Goal: Transaction & Acquisition: Purchase product/service

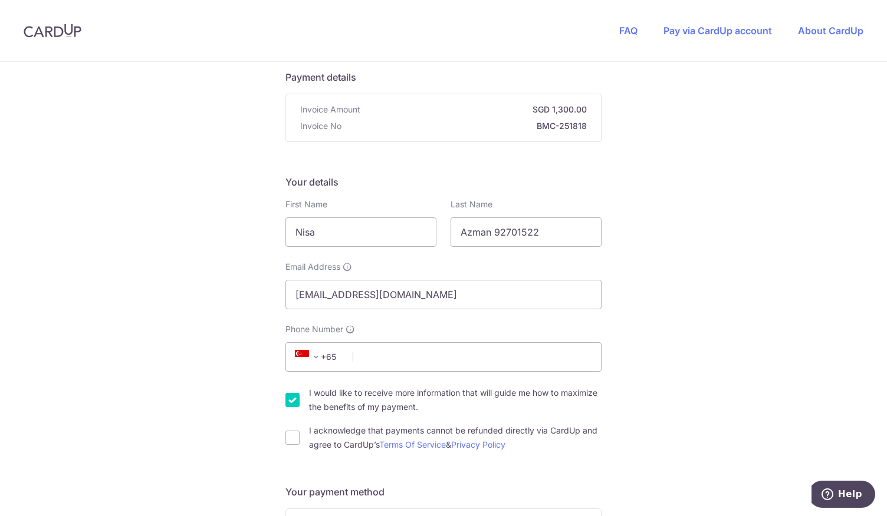
scroll to position [177, 0]
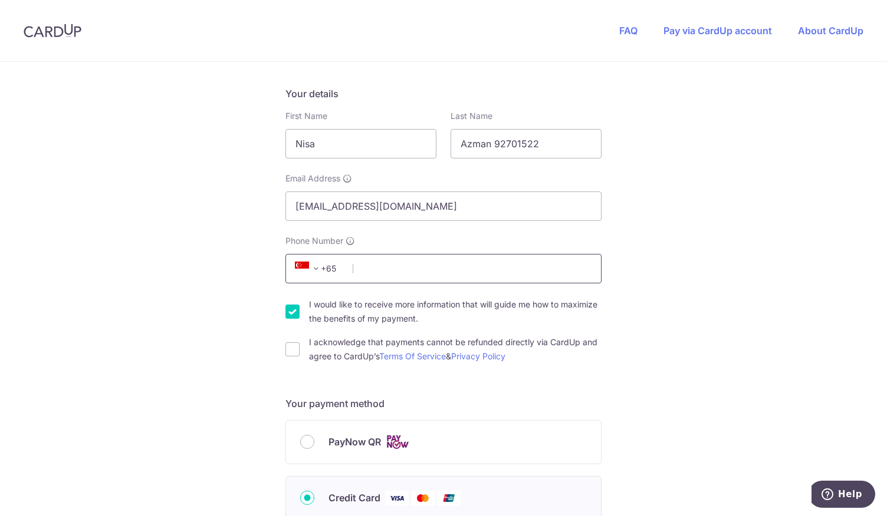
click at [459, 276] on input "Phone Number" at bounding box center [443, 268] width 316 height 29
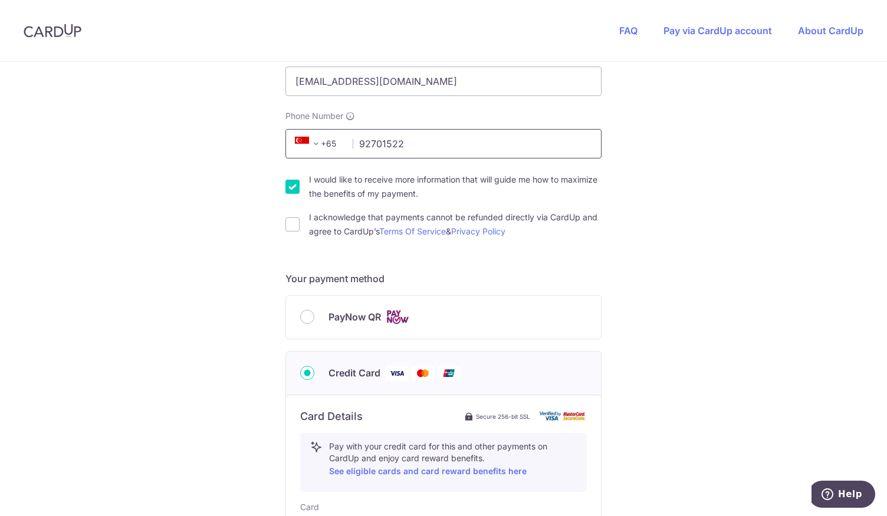
scroll to position [354, 0]
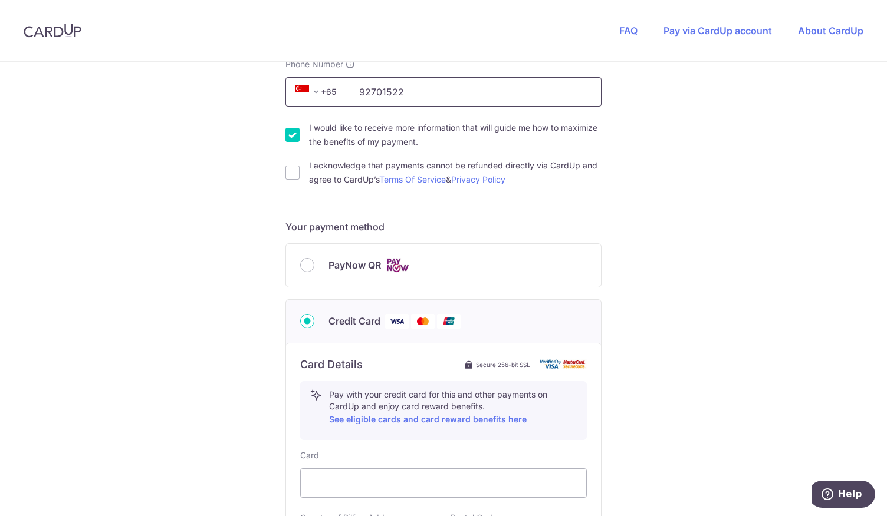
type input "92701522"
click at [289, 137] on input "I would like to receive more information that will guide me how to maximize the…" at bounding box center [292, 135] width 14 height 14
checkbox input "false"
click at [291, 172] on input "I acknowledge that payments cannot be refunded directly via CardUp and agree to…" at bounding box center [292, 173] width 14 height 14
checkbox input "true"
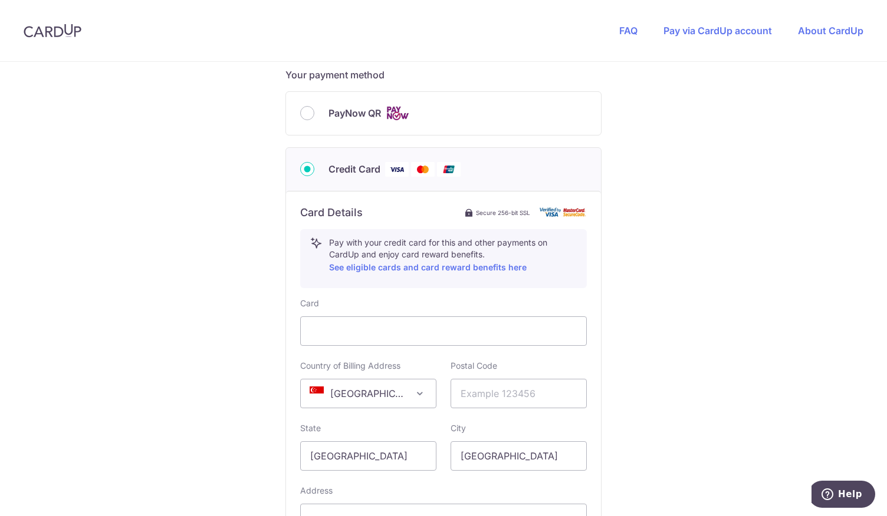
scroll to position [531, 0]
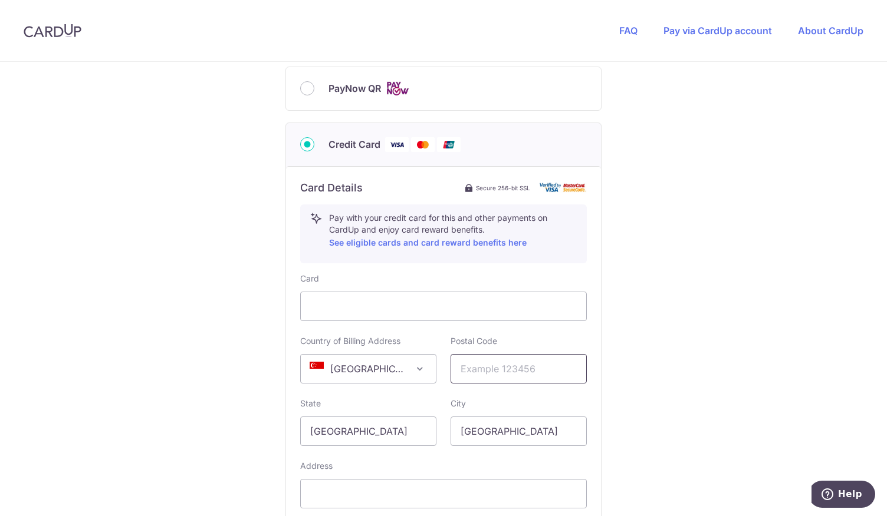
click at [505, 367] on input "text" at bounding box center [518, 368] width 136 height 29
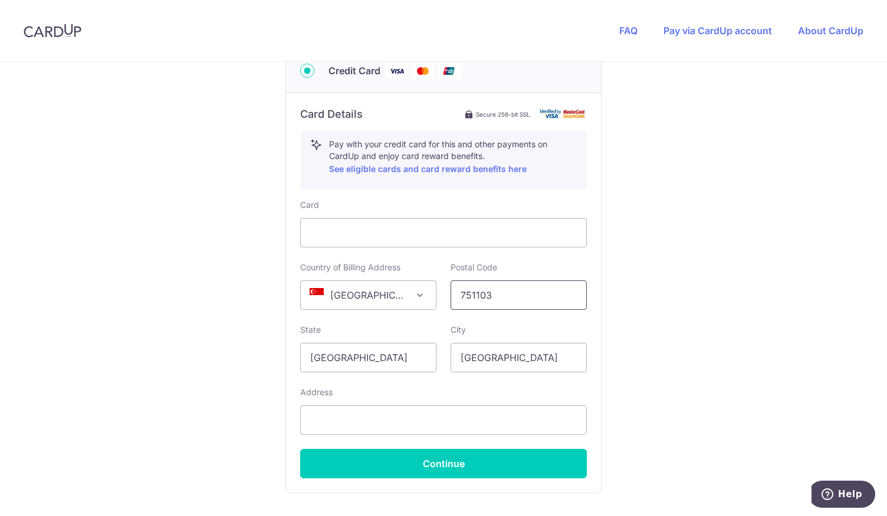
scroll to position [648, 0]
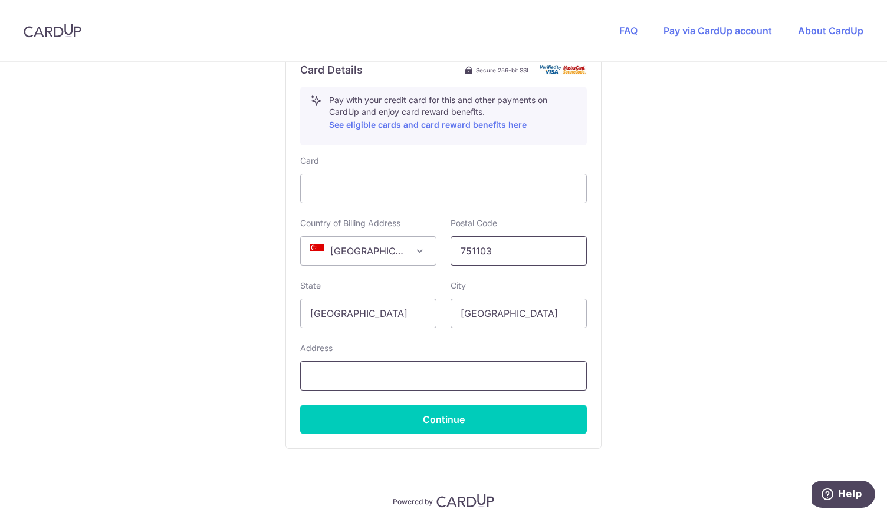
type input "751103"
click at [379, 370] on input "text" at bounding box center [443, 375] width 286 height 29
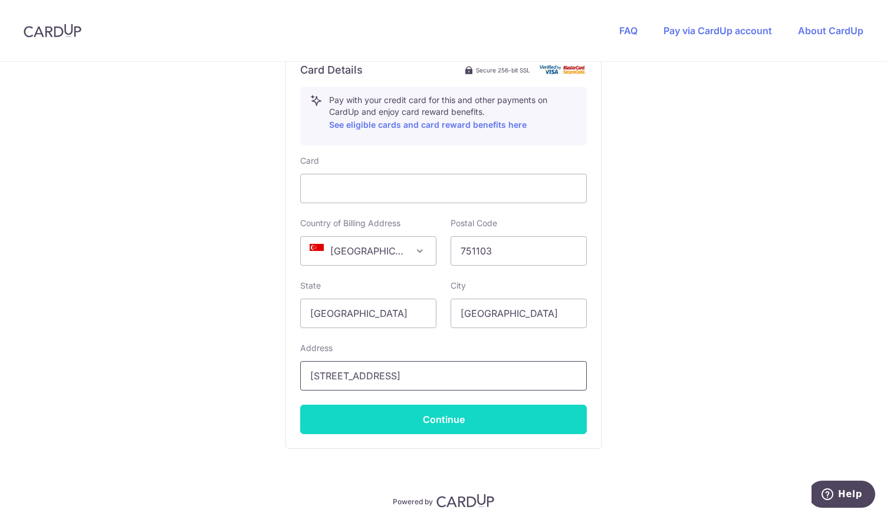
type input "[STREET_ADDRESS]"
click at [395, 416] on button "Continue" at bounding box center [443, 419] width 286 height 29
type input "**** 9365"
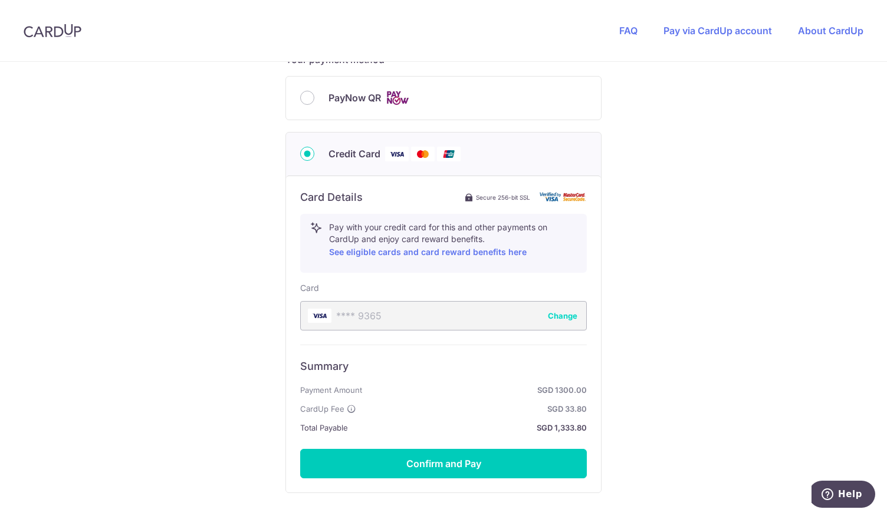
scroll to position [610, 0]
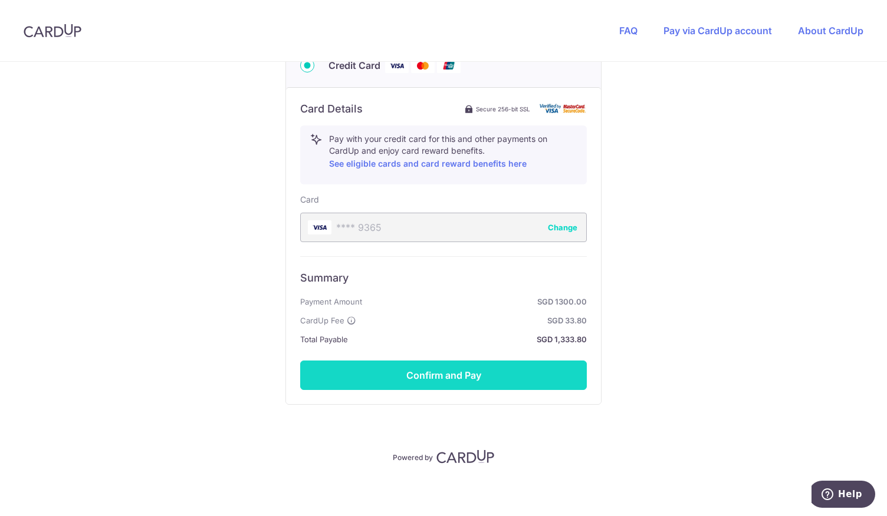
click at [476, 374] on button "Confirm and Pay" at bounding box center [443, 375] width 286 height 29
